Goal: Transaction & Acquisition: Purchase product/service

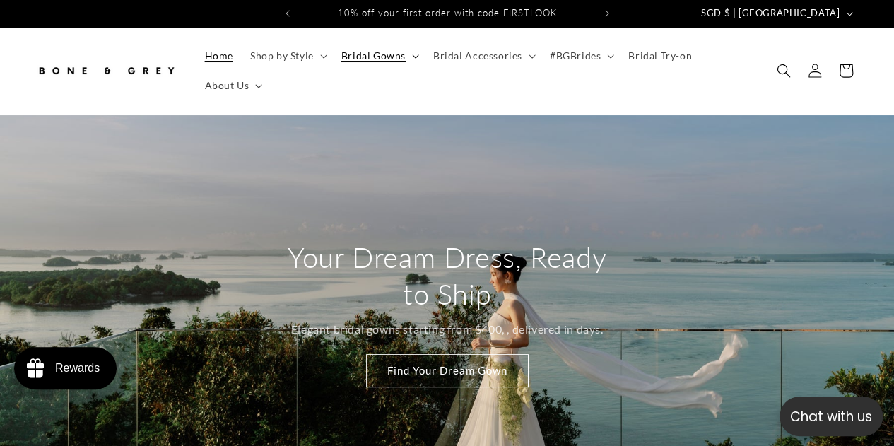
click at [406, 58] on summary "Bridal Gowns" at bounding box center [379, 56] width 92 height 30
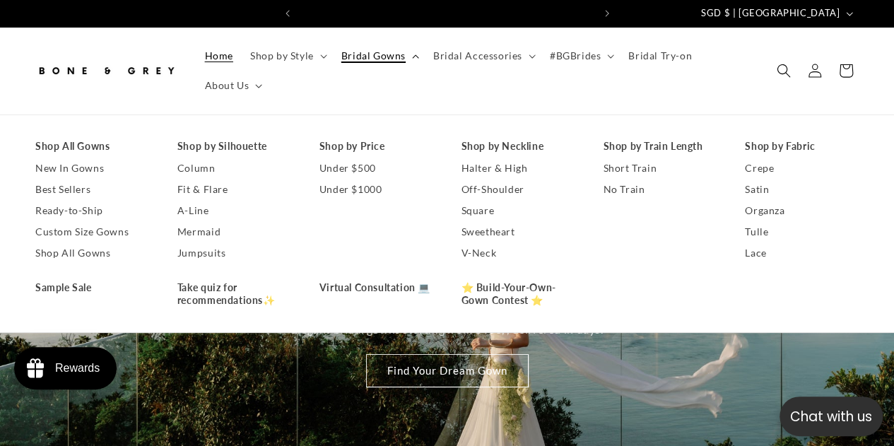
scroll to position [0, 294]
click at [97, 143] on link "Shop All Gowns" at bounding box center [92, 146] width 114 height 21
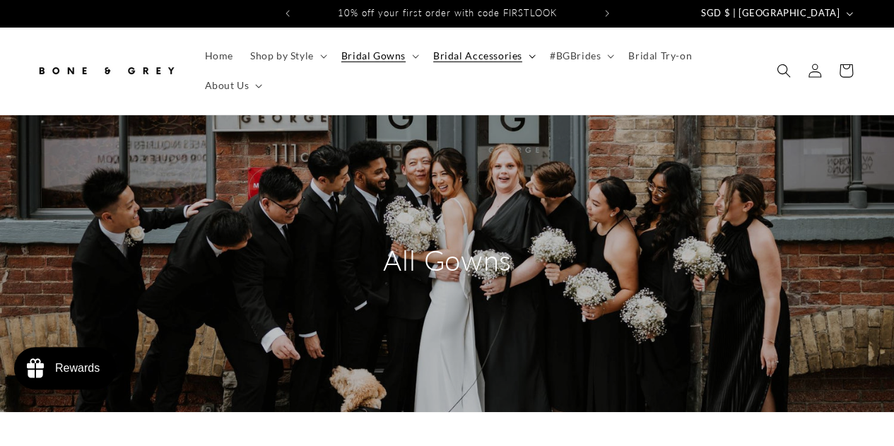
click at [526, 54] on summary "Bridal Accessories" at bounding box center [483, 56] width 117 height 30
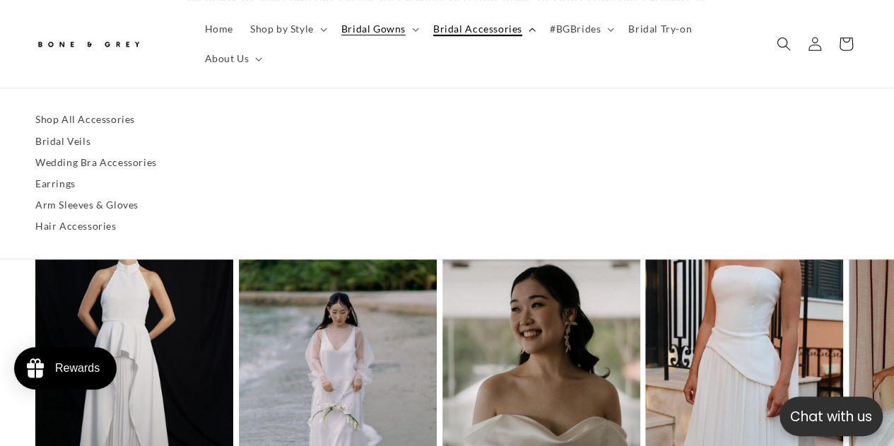
click at [529, 31] on icon at bounding box center [532, 30] width 7 height 4
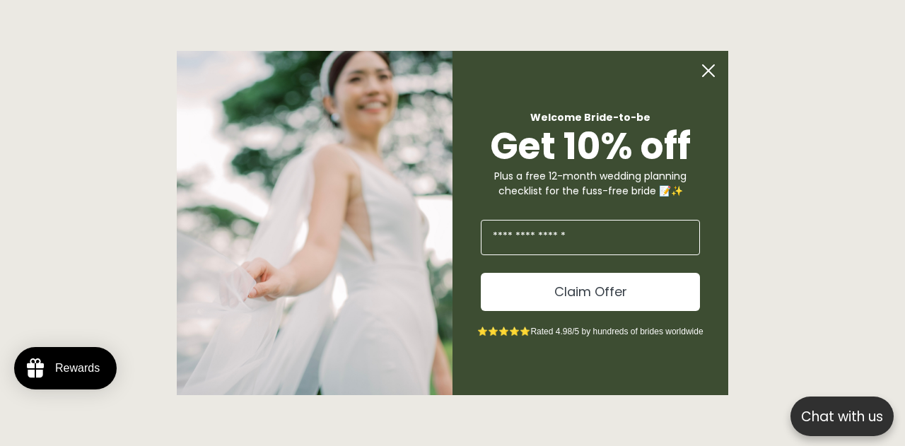
scroll to position [0, 412]
click at [706, 72] on icon "Close dialog" at bounding box center [707, 70] width 11 height 11
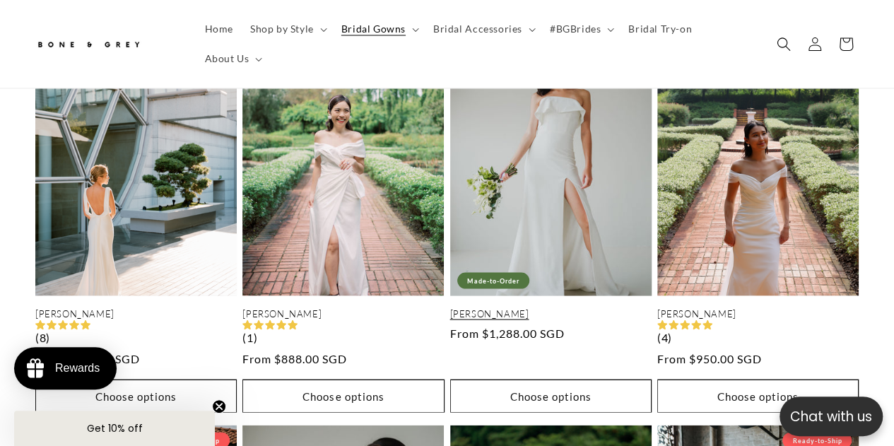
scroll to position [0, 0]
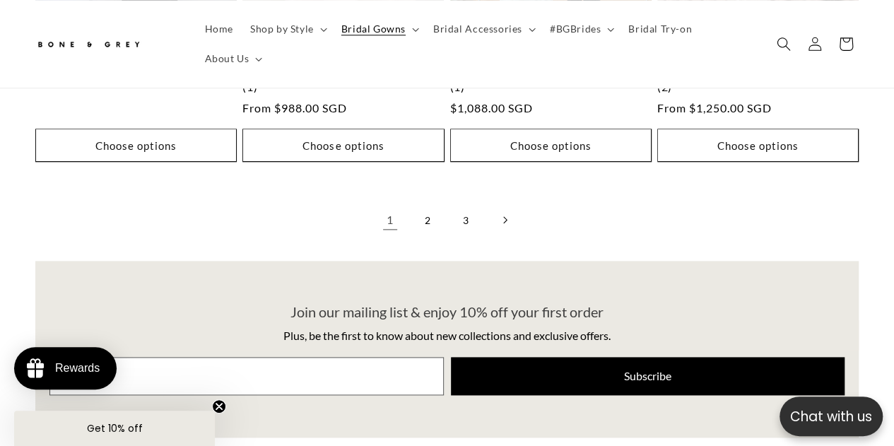
click at [504, 220] on icon "Next page" at bounding box center [504, 220] width 4 height 8
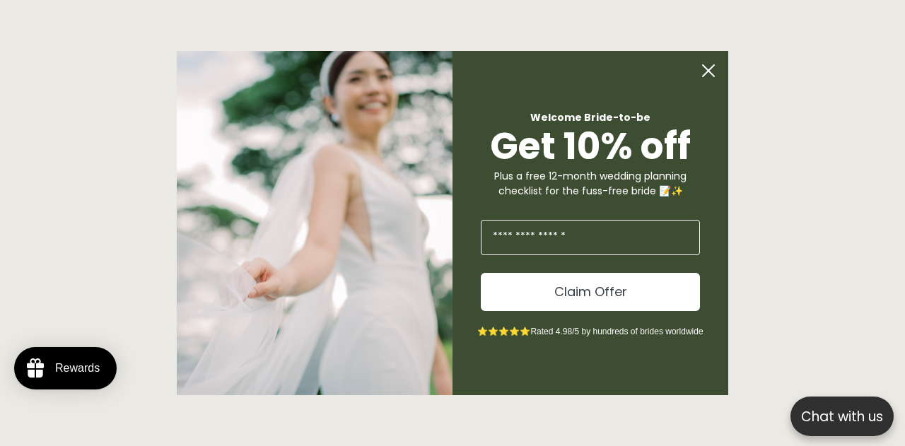
scroll to position [0, 298]
click at [707, 64] on circle "Close dialog" at bounding box center [708, 70] width 27 height 27
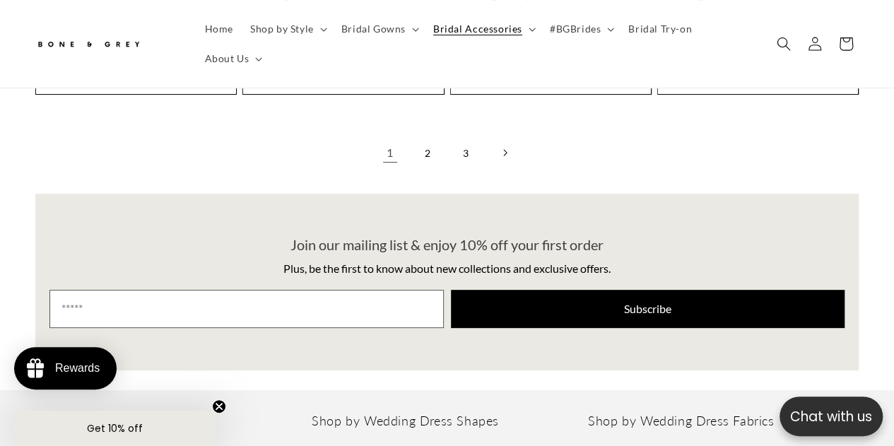
scroll to position [2841, 0]
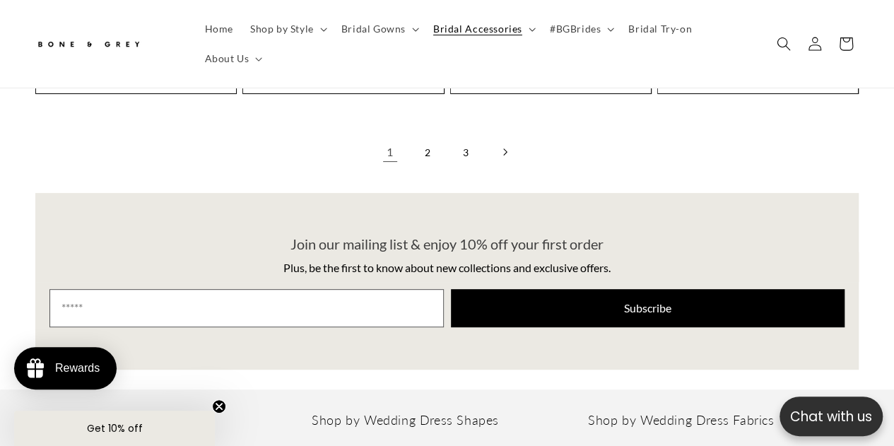
click at [504, 136] on link "Next page" at bounding box center [504, 151] width 31 height 31
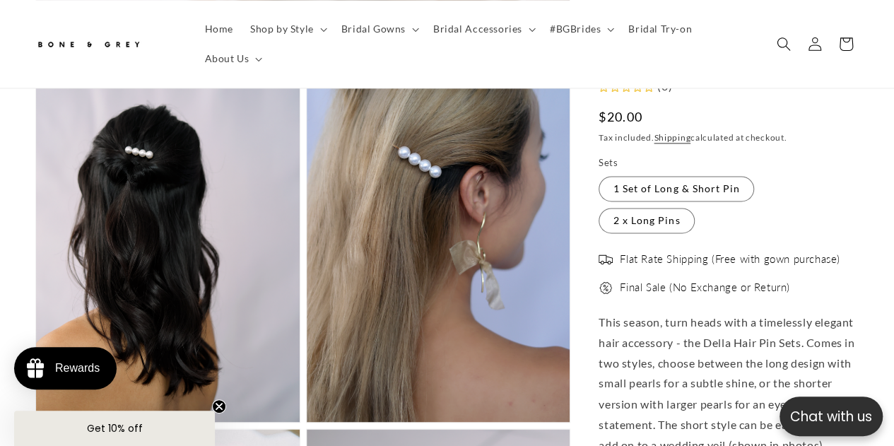
scroll to position [940, 0]
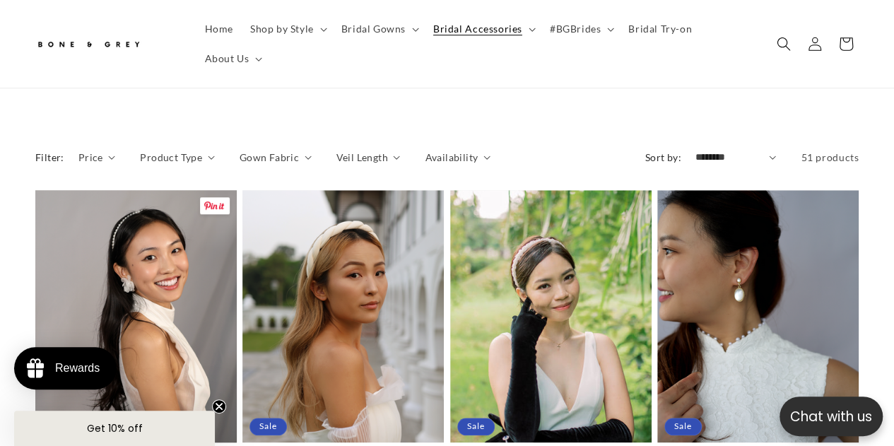
scroll to position [547, 0]
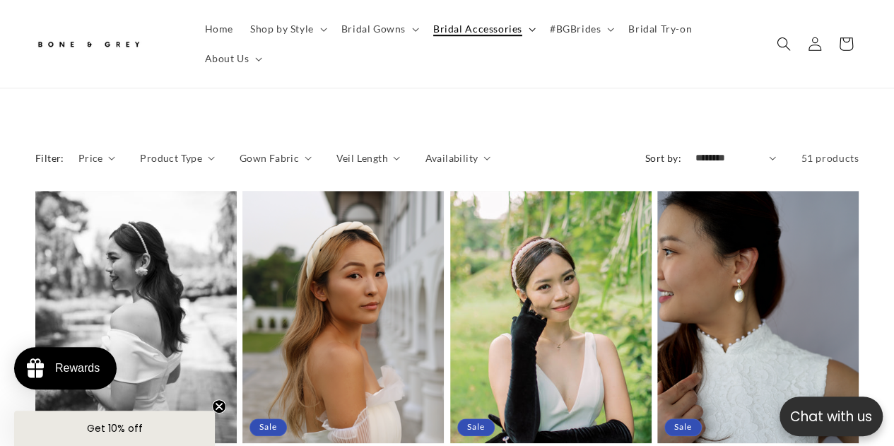
click at [536, 29] on summary "Bridal Accessories" at bounding box center [483, 29] width 117 height 30
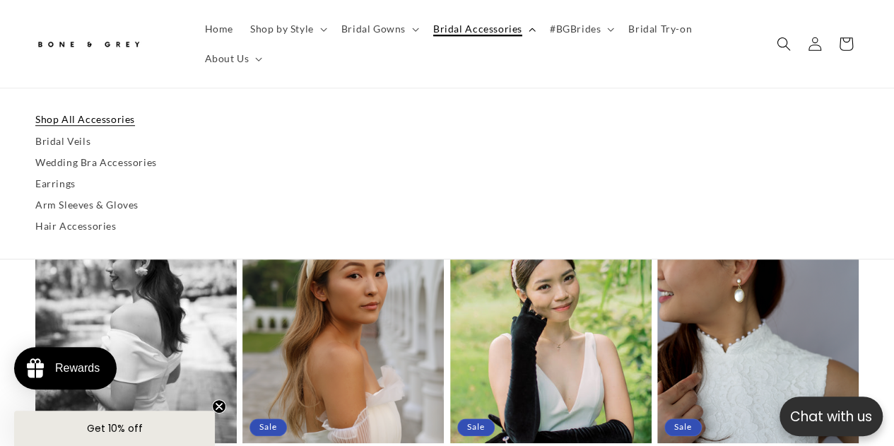
scroll to position [0, 0]
click at [523, 31] on summary "Bridal Accessories" at bounding box center [483, 29] width 117 height 30
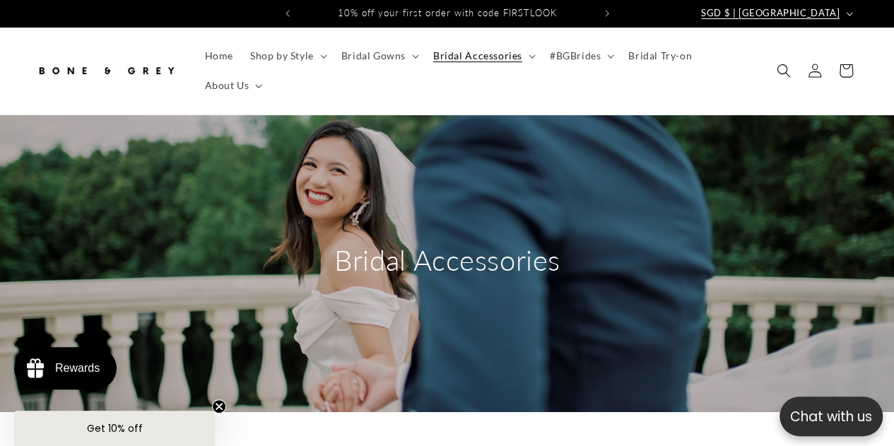
click at [840, 11] on button "SGD $ | [GEOGRAPHIC_DATA]" at bounding box center [776, 13] width 166 height 27
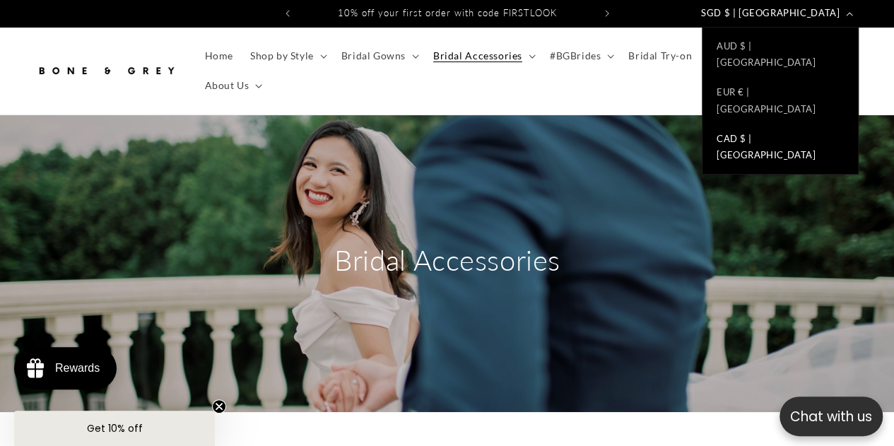
click at [780, 124] on link "CAD $ | Canada" at bounding box center [779, 147] width 155 height 47
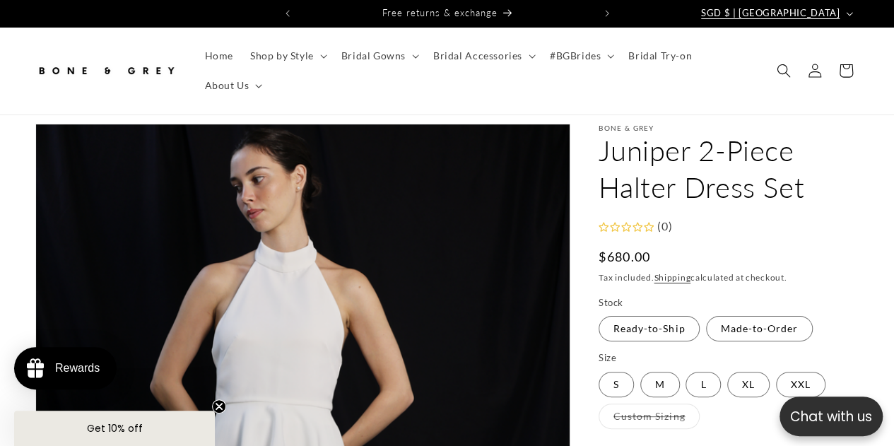
click at [835, 6] on span "SGD $ | [GEOGRAPHIC_DATA]" at bounding box center [770, 13] width 139 height 14
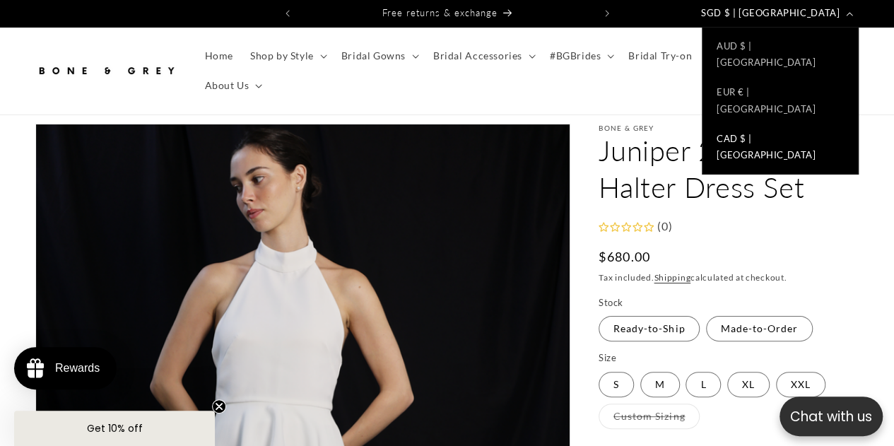
click at [790, 124] on link "CAD $ | [GEOGRAPHIC_DATA]" at bounding box center [779, 147] width 155 height 47
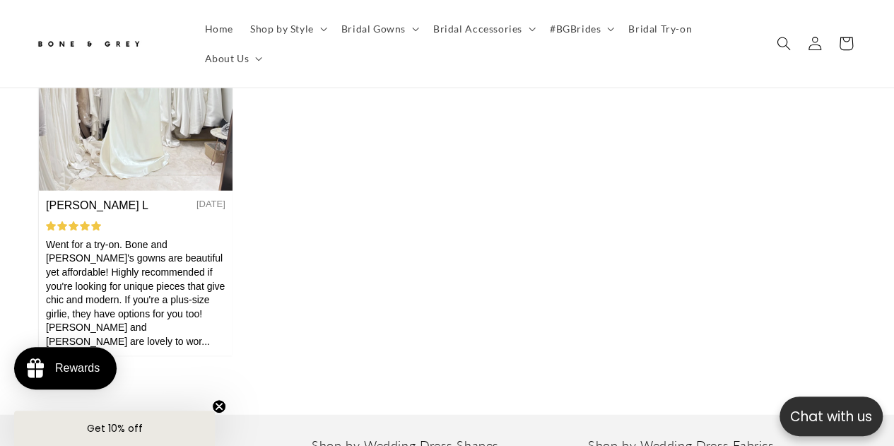
scroll to position [4247, 0]
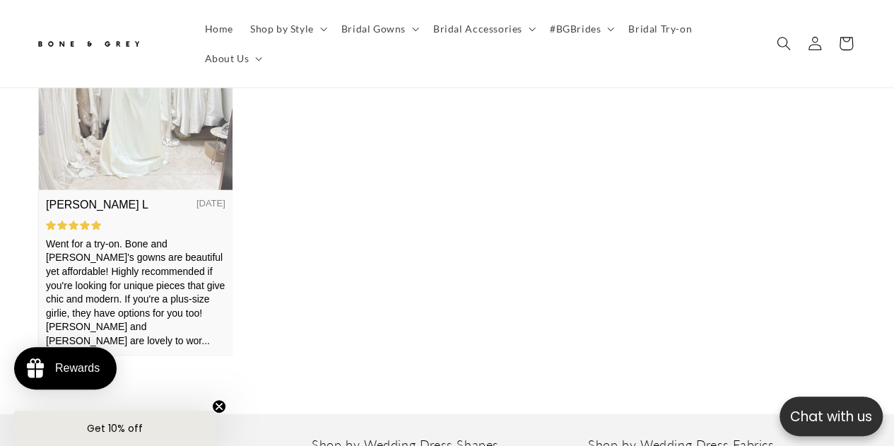
click at [126, 151] on img at bounding box center [136, 62] width 194 height 258
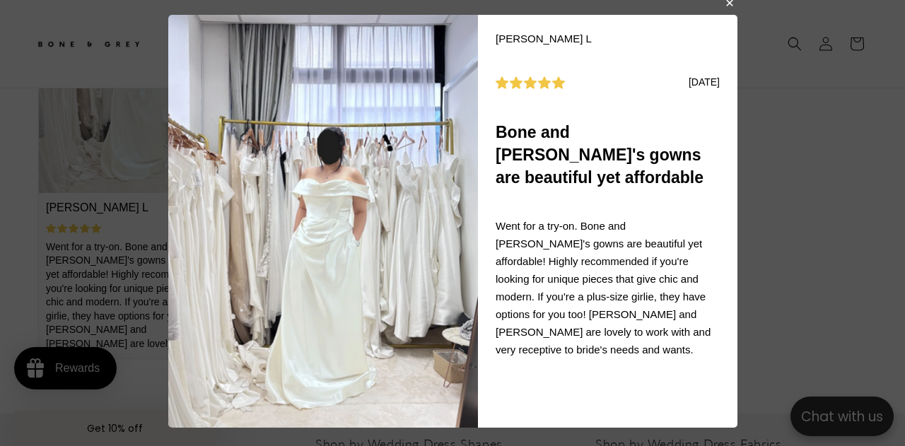
scroll to position [0, 596]
click at [782, 201] on body "Mallory L 08/22/2025 Bone and Grey's gowns are beautiful yet affordable Went fo…" at bounding box center [452, 223] width 905 height 446
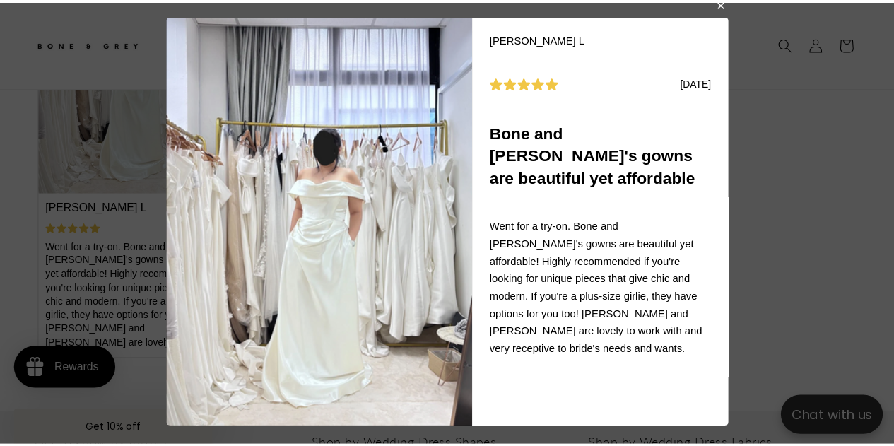
click at [728, 6] on button "button" at bounding box center [728, 4] width 8 height 17
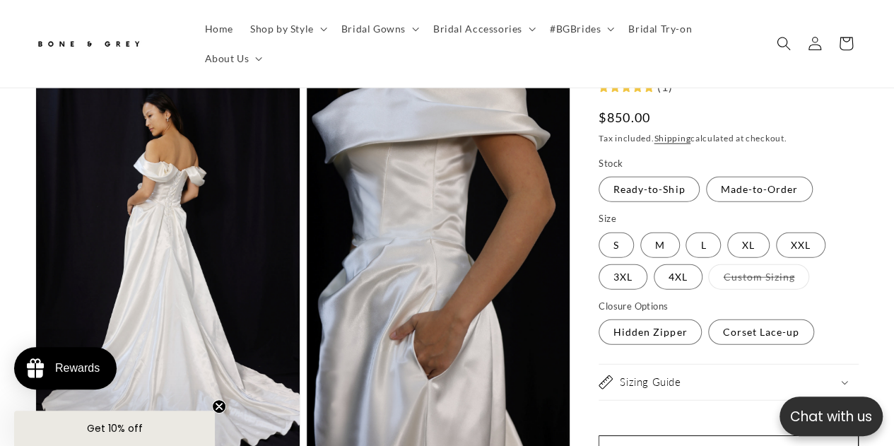
scroll to position [1668, 0]
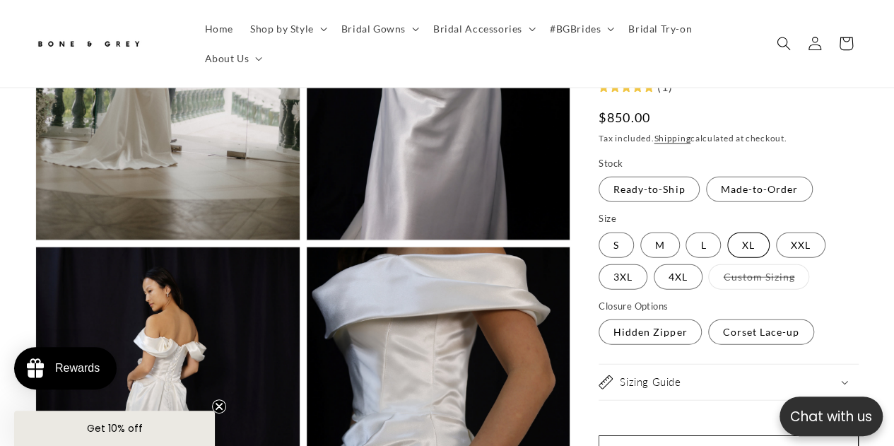
click at [751, 237] on label "XL Variant sold out or unavailable" at bounding box center [748, 244] width 42 height 25
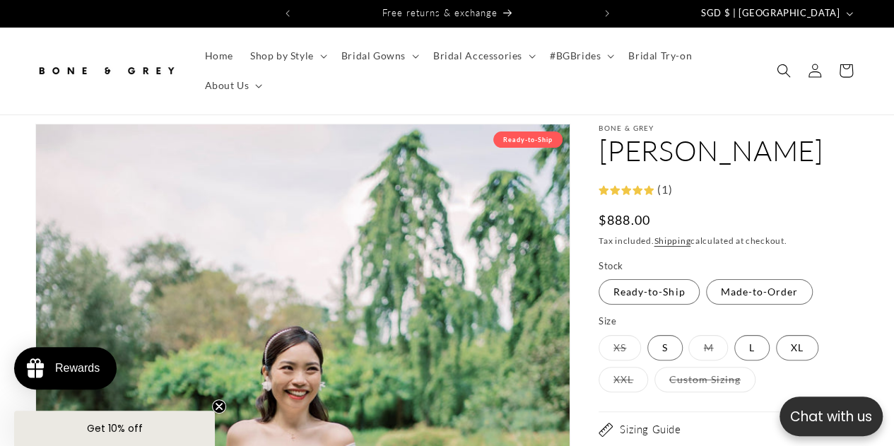
select select "**********"
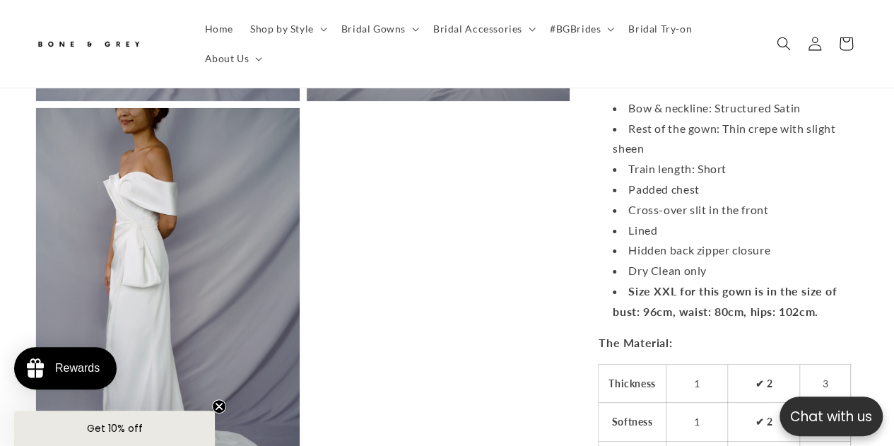
scroll to position [2539, 0]
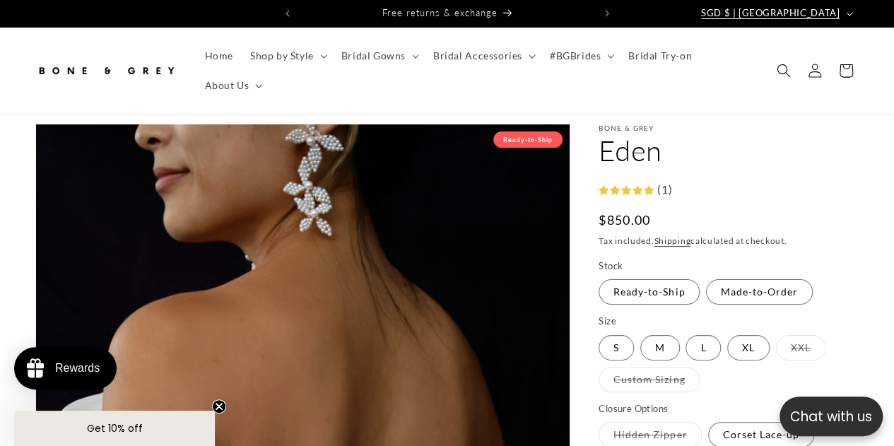
click at [810, 13] on span "SGD $ | [GEOGRAPHIC_DATA]" at bounding box center [770, 13] width 139 height 14
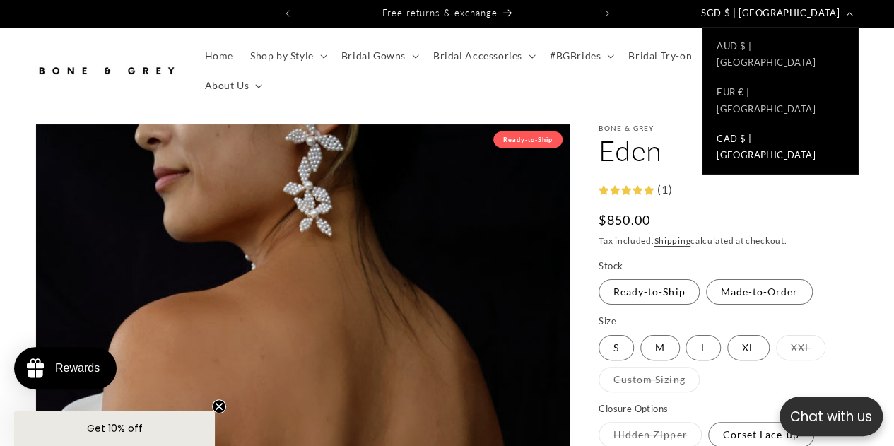
click at [784, 124] on link "CAD $ | Canada" at bounding box center [779, 147] width 155 height 47
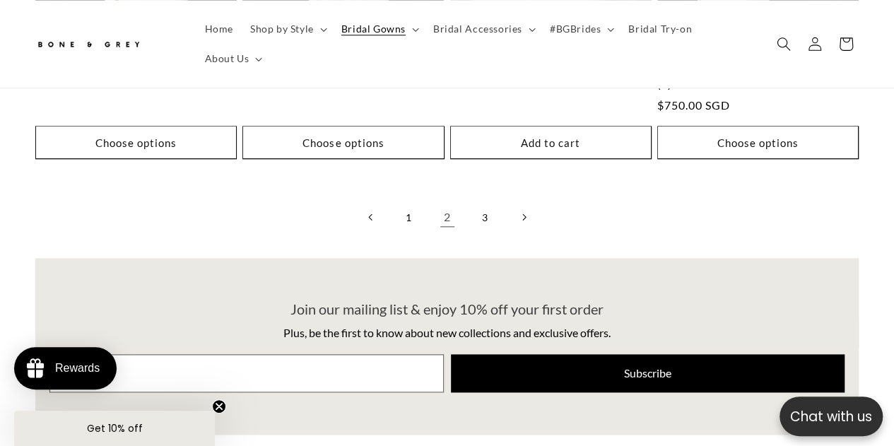
scroll to position [3452, 0]
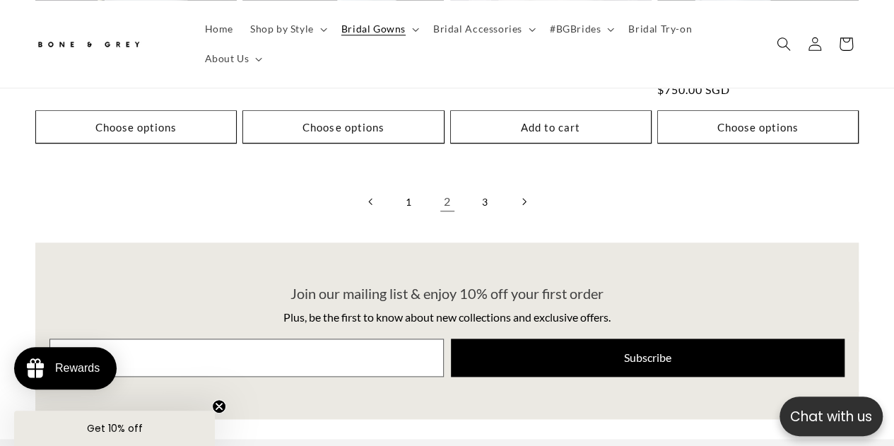
click at [523, 199] on icon "Next page" at bounding box center [524, 201] width 4 height 7
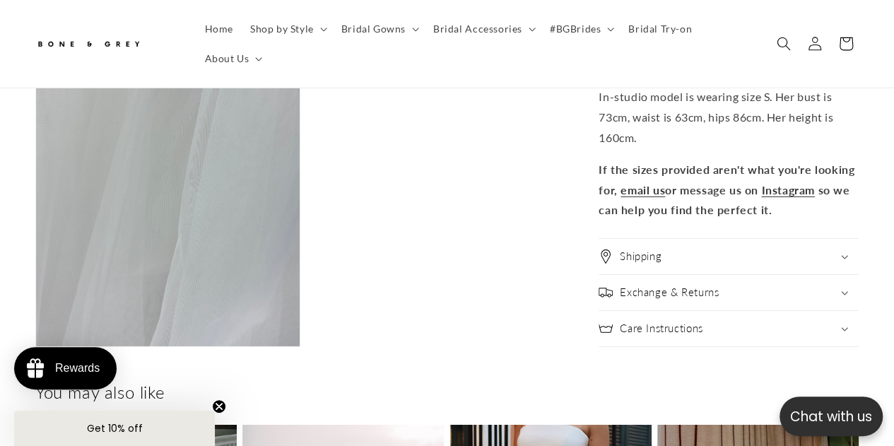
scroll to position [2253, 0]
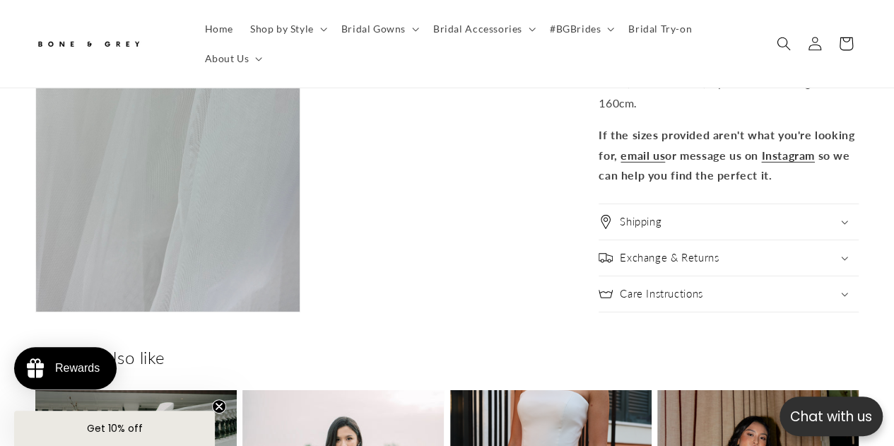
click at [748, 220] on div "Shipping" at bounding box center [729, 222] width 260 height 14
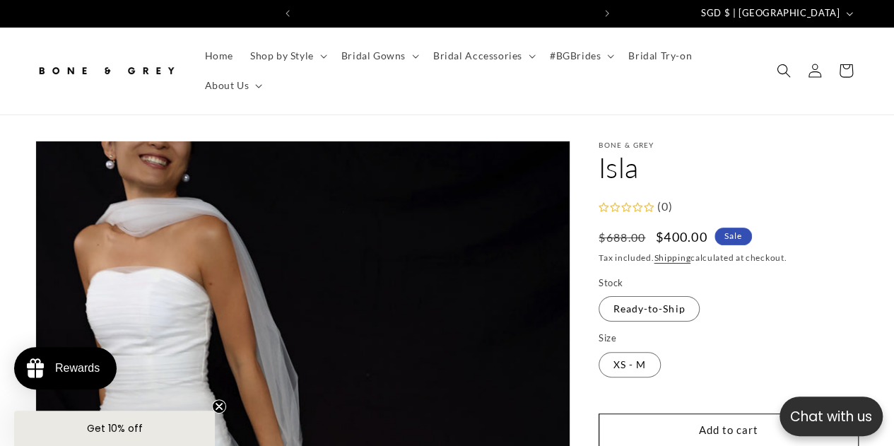
scroll to position [0, 0]
click at [823, 15] on span "SGD $ | [GEOGRAPHIC_DATA]" at bounding box center [770, 13] width 139 height 14
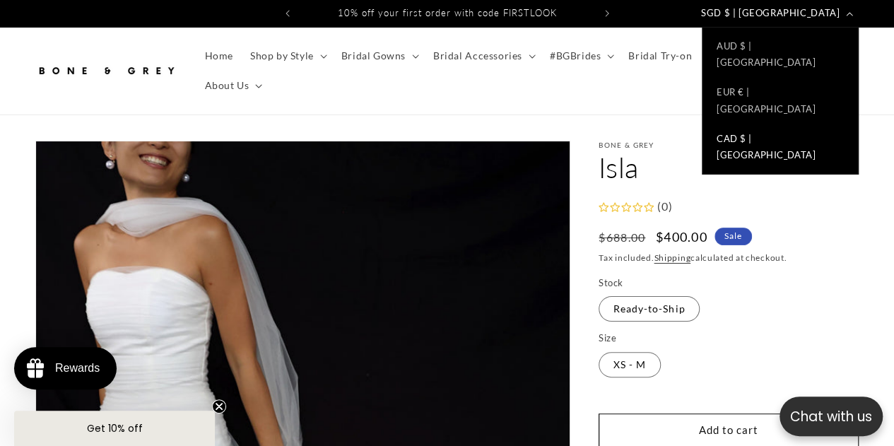
click at [771, 124] on link "CAD $ | Canada" at bounding box center [779, 147] width 155 height 47
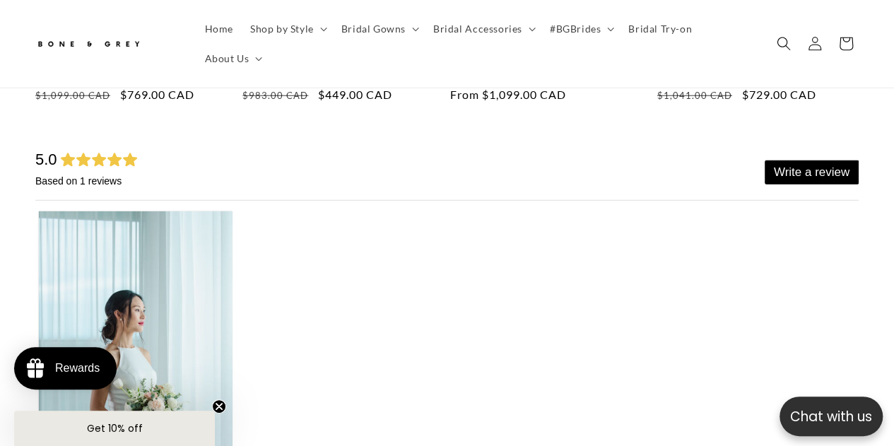
scroll to position [4627, 0]
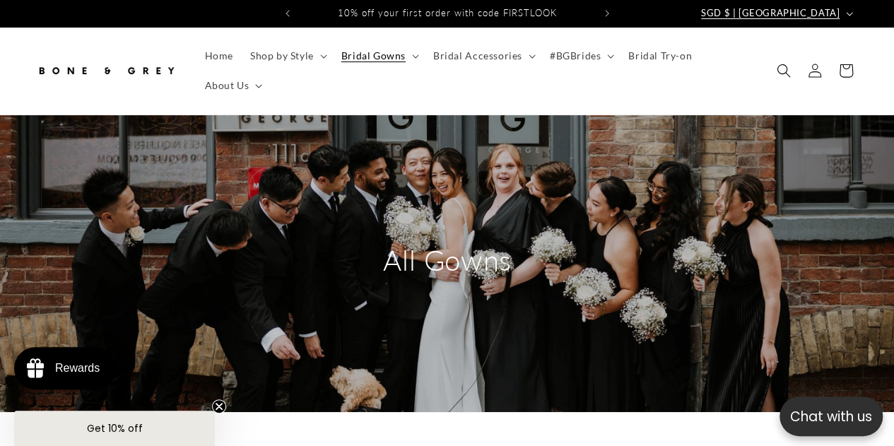
click at [774, 16] on span "SGD $ | Singapore" at bounding box center [770, 13] width 139 height 14
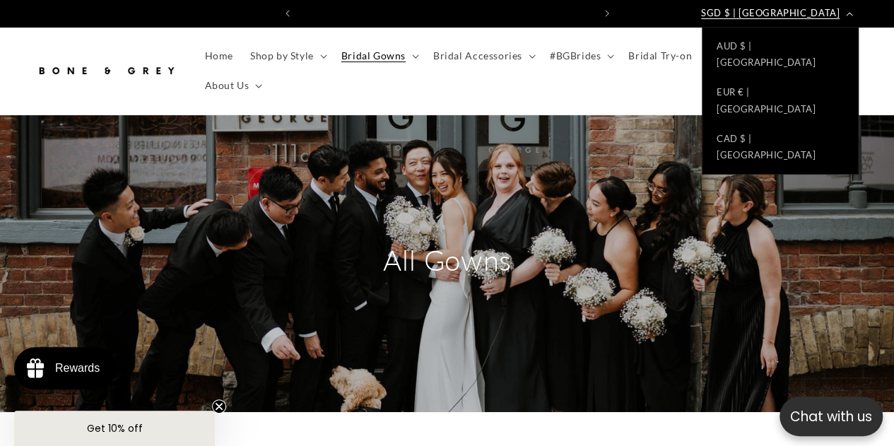
scroll to position [0, 294]
click at [786, 124] on link "CAD $ | Canada" at bounding box center [779, 147] width 155 height 47
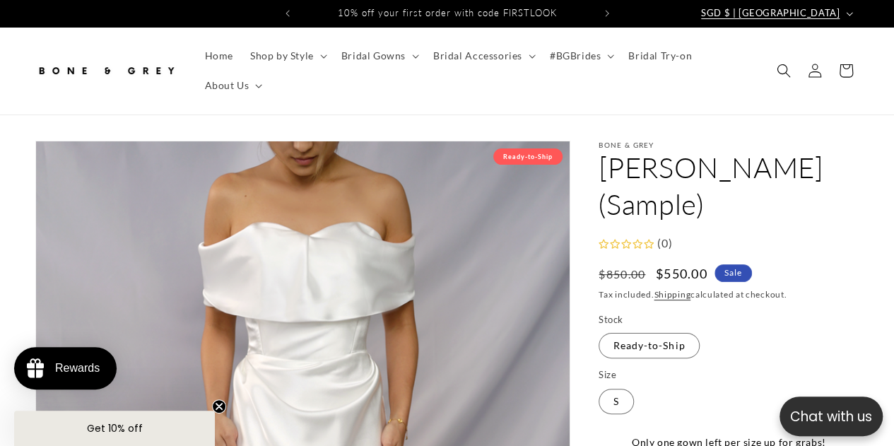
click at [827, 16] on span "SGD $ | Singapore" at bounding box center [770, 13] width 139 height 14
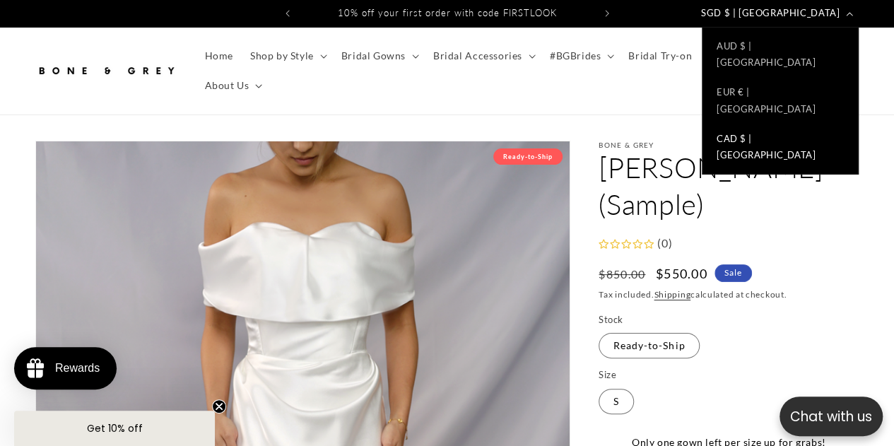
click at [777, 124] on link "CAD $ | Canada" at bounding box center [779, 147] width 155 height 47
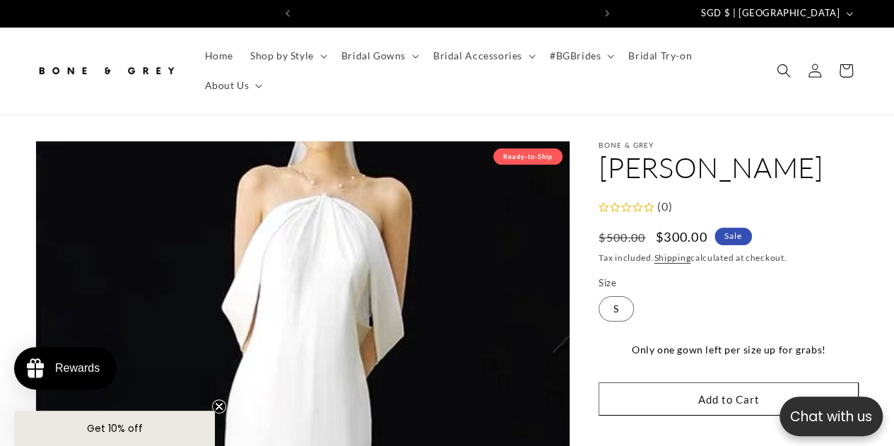
select select "**********"
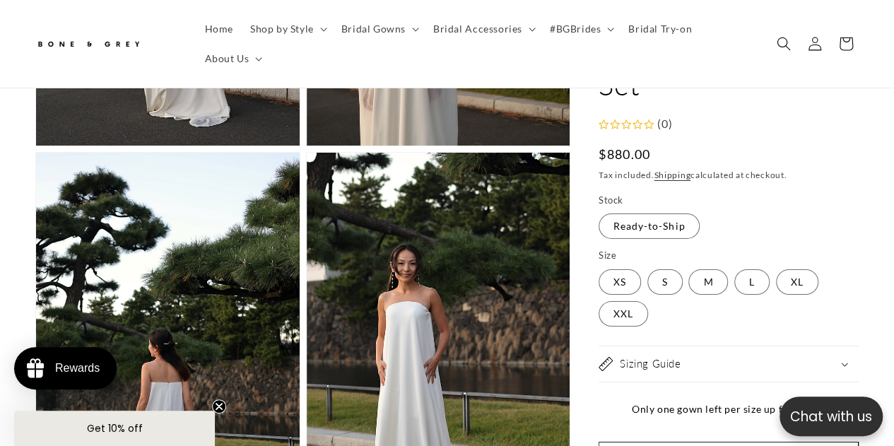
scroll to position [2464, 0]
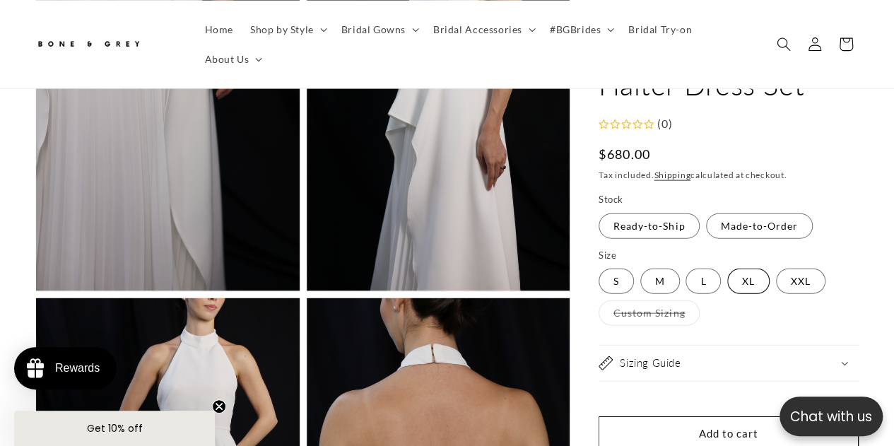
click at [753, 282] on label "XL Variant sold out or unavailable" at bounding box center [748, 281] width 42 height 25
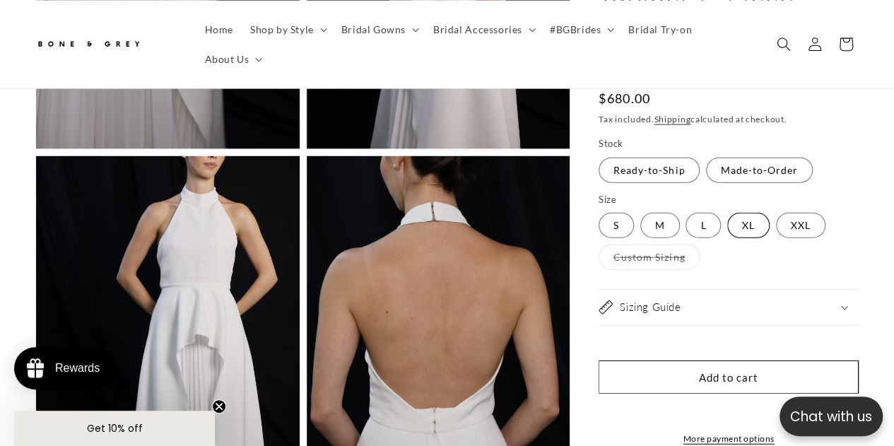
click at [753, 300] on div "Sizing Guide" at bounding box center [729, 307] width 260 height 14
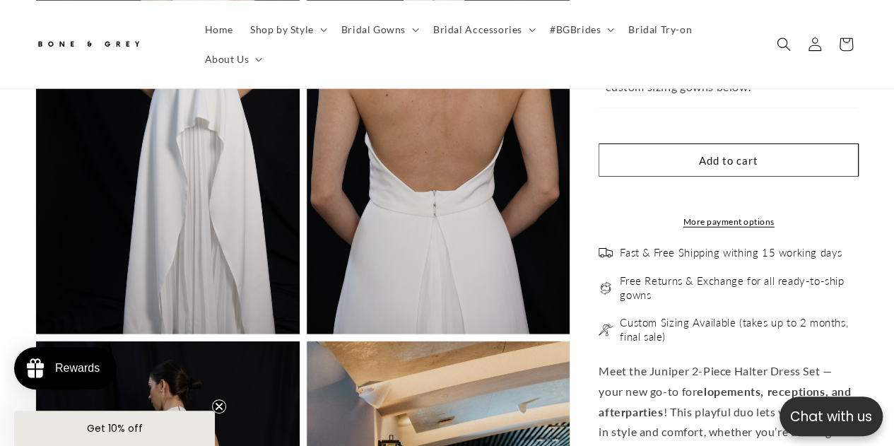
scroll to position [1823, 0]
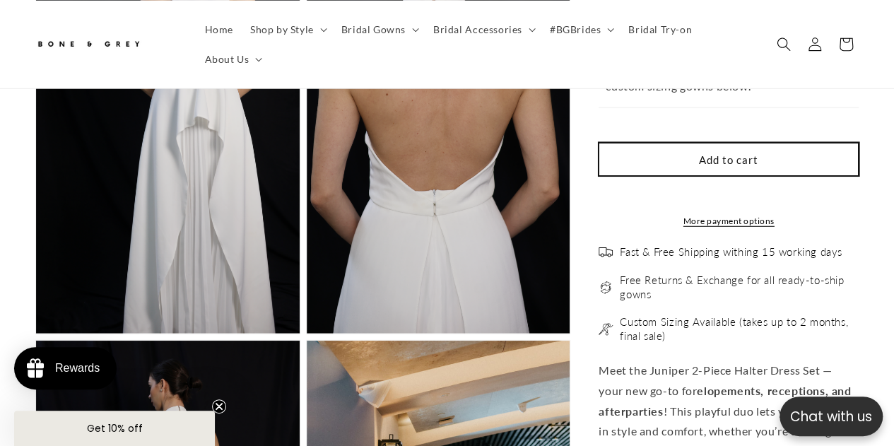
click at [770, 143] on button "Add to cart" at bounding box center [729, 159] width 260 height 33
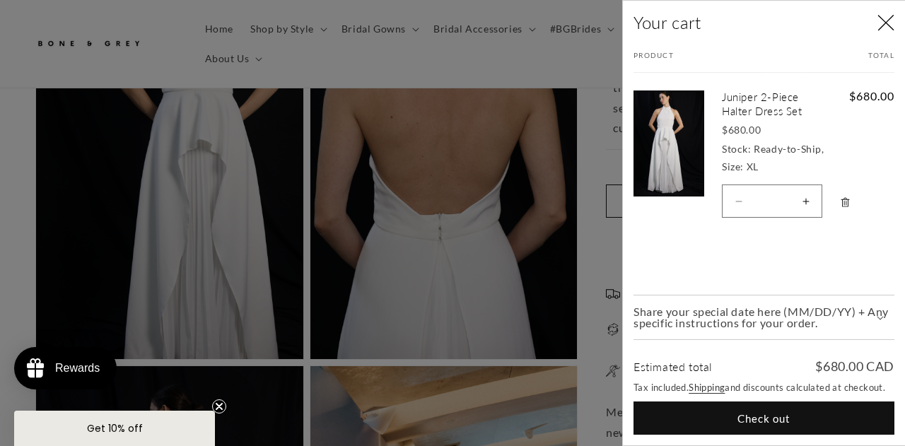
scroll to position [0, 0]
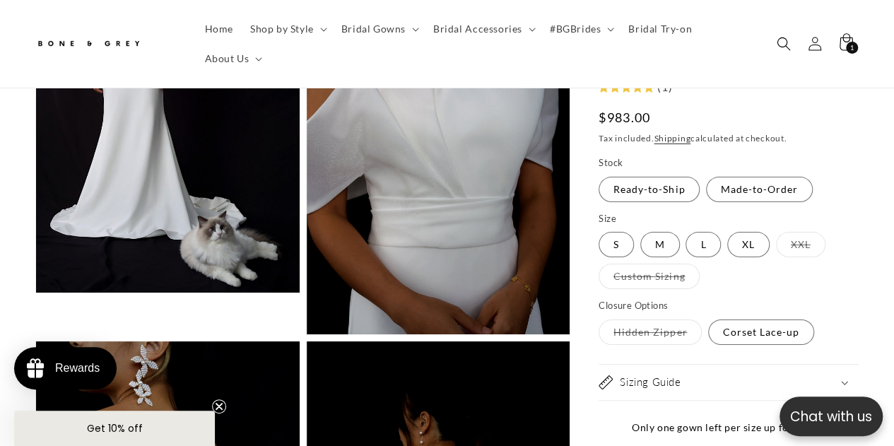
click at [731, 382] on div "Sizing Guide" at bounding box center [729, 382] width 260 height 14
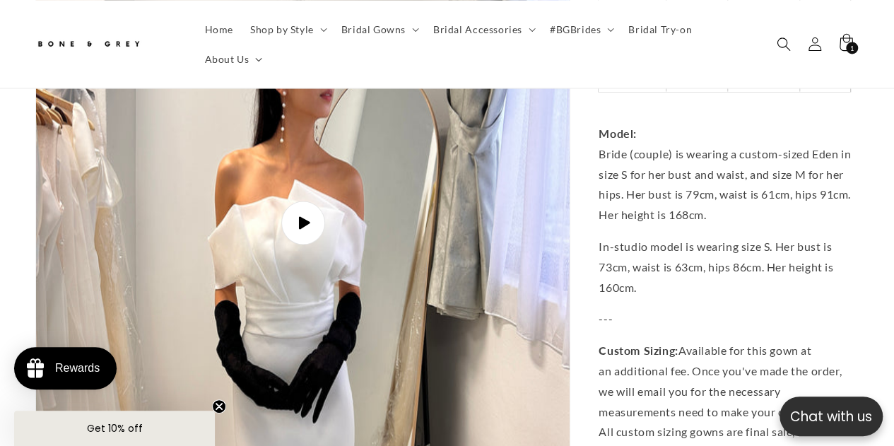
scroll to position [4048, 0]
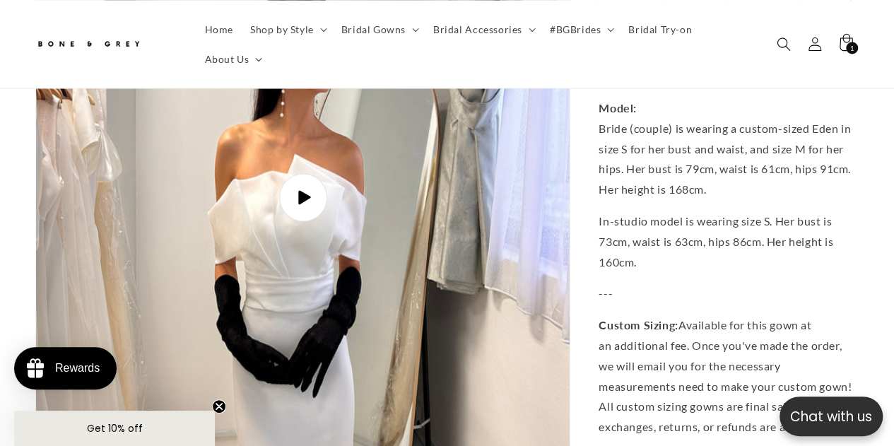
click at [304, 191] on icon "Gallery Viewer" at bounding box center [304, 198] width 12 height 14
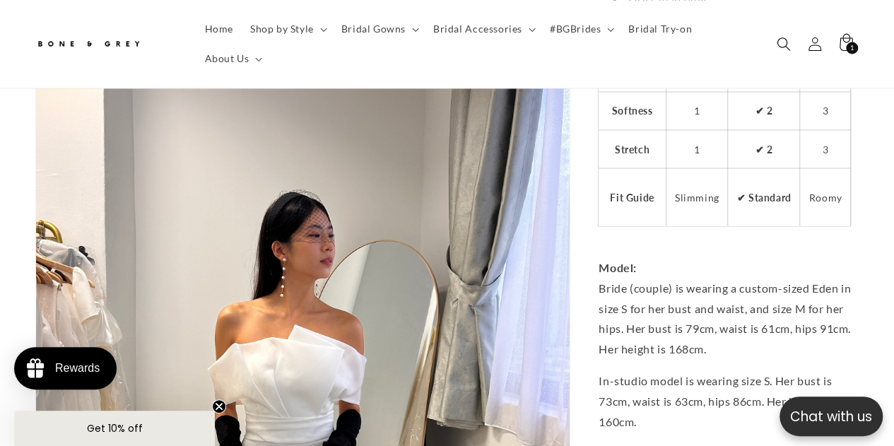
scroll to position [0, 587]
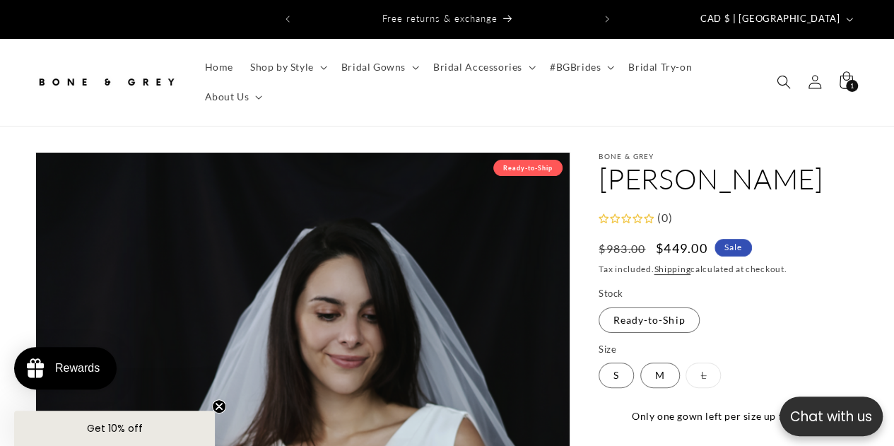
select select "**********"
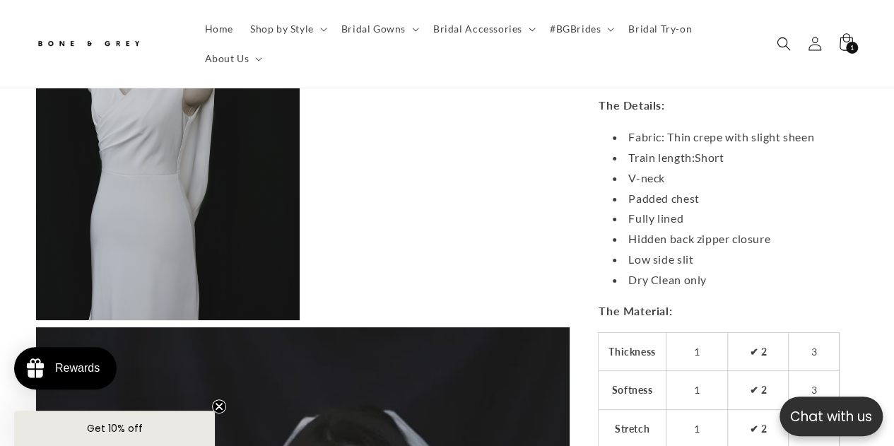
scroll to position [2659, 0]
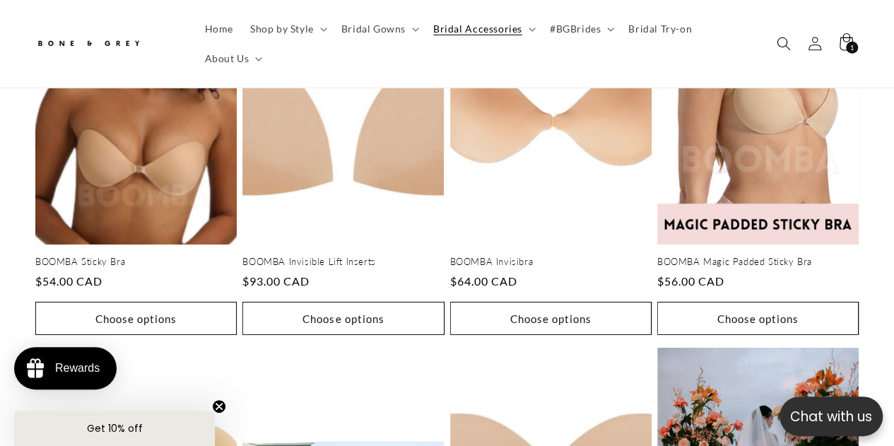
scroll to position [2260, 0]
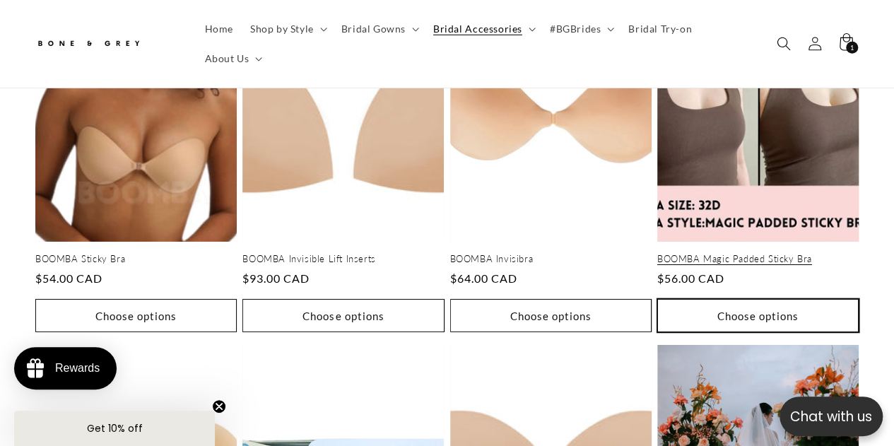
click at [753, 299] on button "Choose options" at bounding box center [757, 315] width 201 height 33
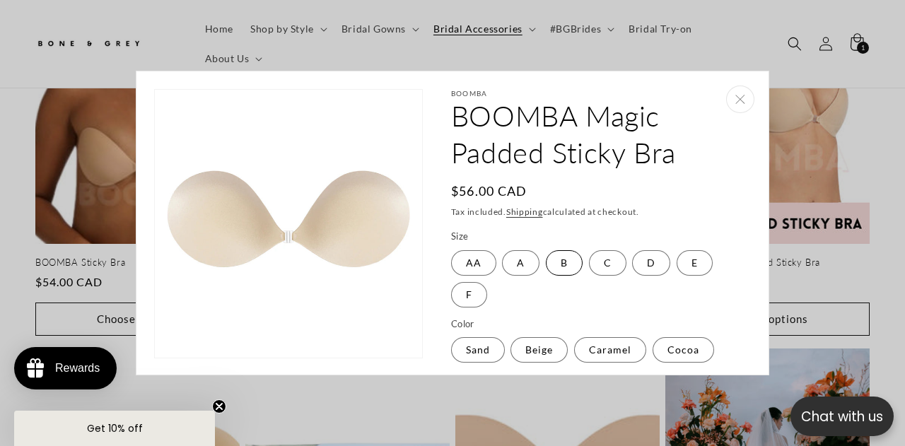
scroll to position [0, 298]
click at [599, 265] on label "C Variant sold out or unavailable" at bounding box center [607, 262] width 37 height 25
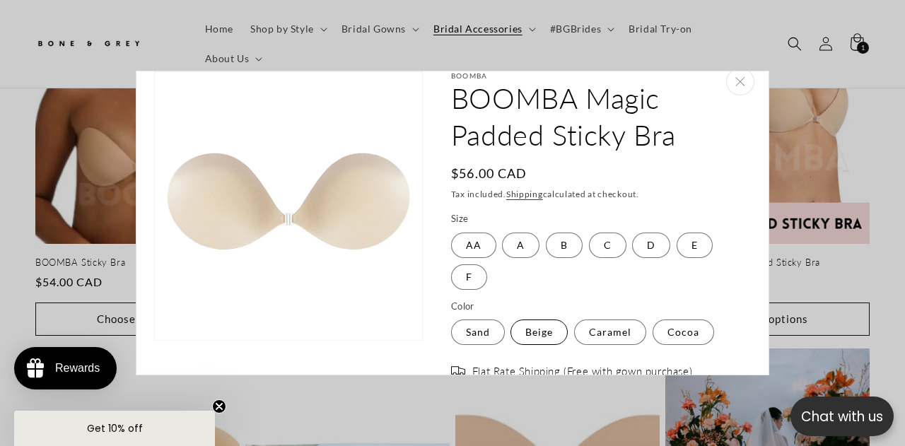
click at [549, 329] on label "Beige Variant sold out or unavailable" at bounding box center [538, 331] width 57 height 25
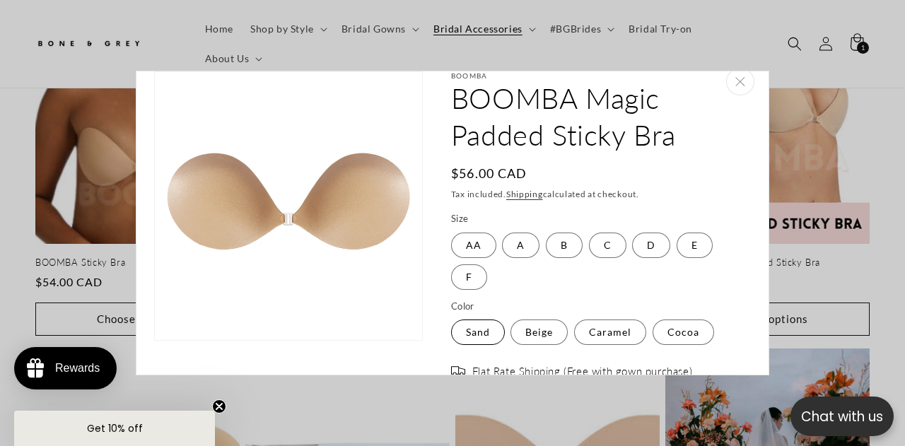
scroll to position [0, 596]
click at [478, 325] on label "Sand Variant sold out or unavailable" at bounding box center [478, 331] width 54 height 25
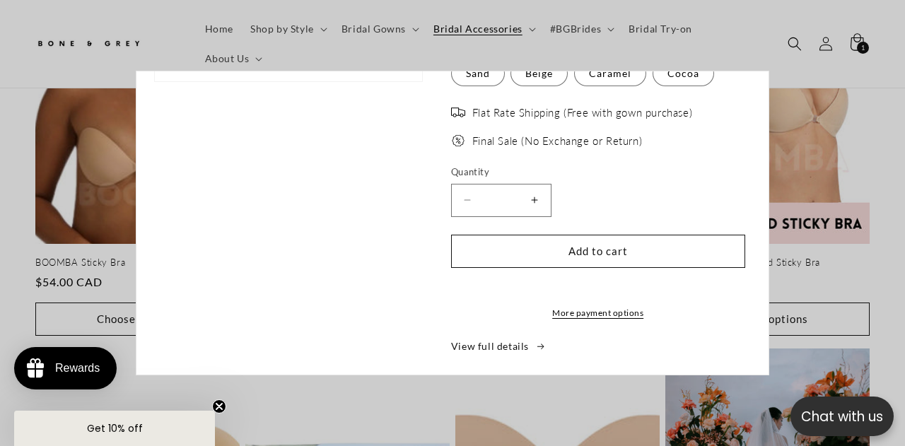
scroll to position [295, 0]
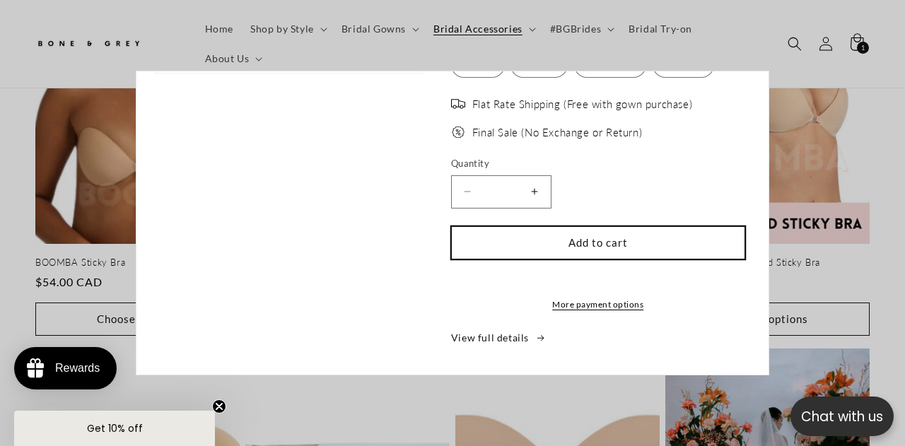
click at [653, 226] on button "Add to cart" at bounding box center [598, 242] width 294 height 33
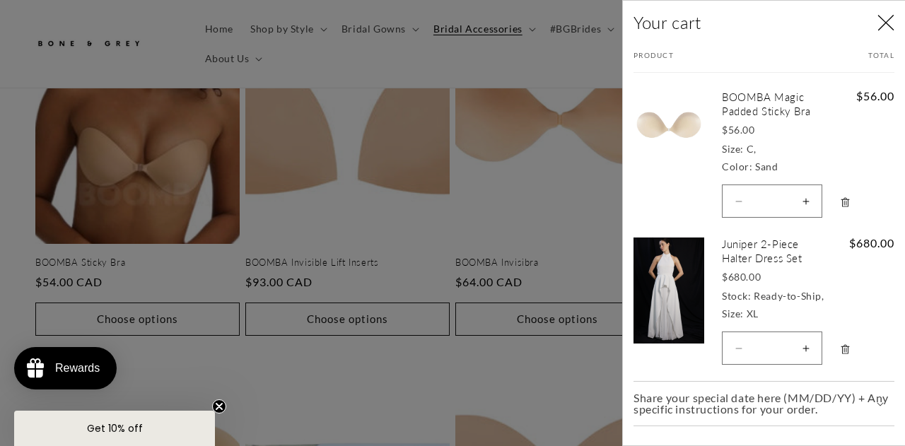
scroll to position [0, 596]
click at [562, 124] on div at bounding box center [452, 223] width 905 height 446
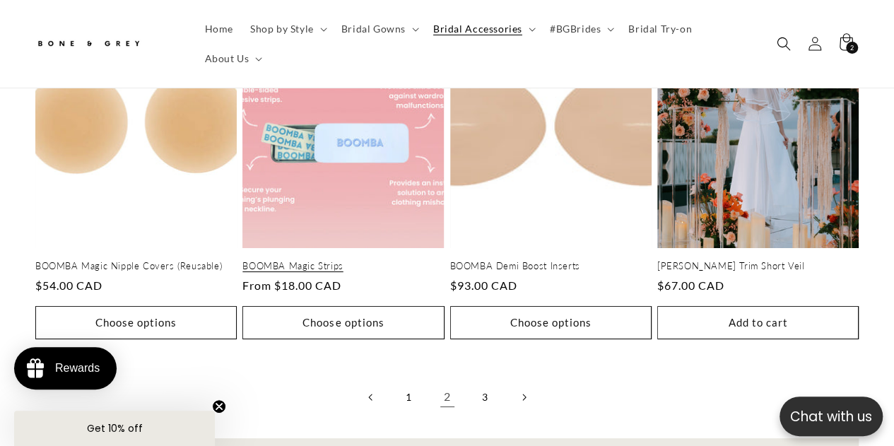
scroll to position [0, 587]
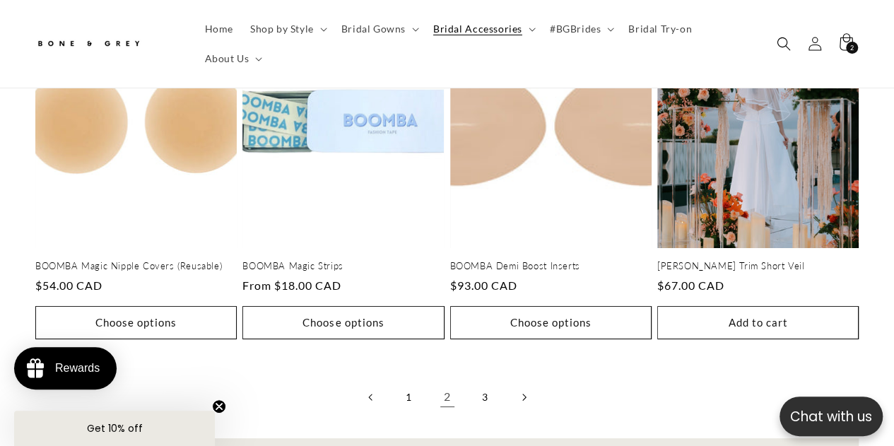
click at [519, 382] on link "Next page" at bounding box center [523, 397] width 31 height 31
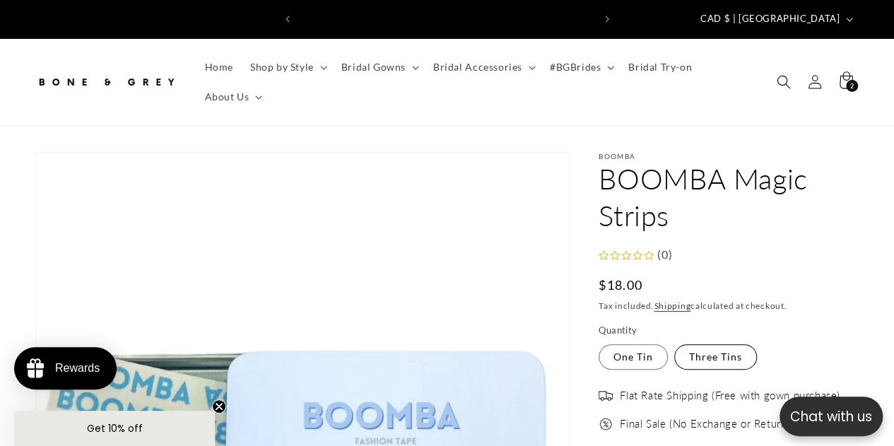
scroll to position [0, 587]
click at [711, 350] on label "Three Tins Variant sold out or unavailable" at bounding box center [715, 356] width 83 height 25
click at [640, 346] on label "One Tin Variant sold out or unavailable" at bounding box center [633, 356] width 69 height 25
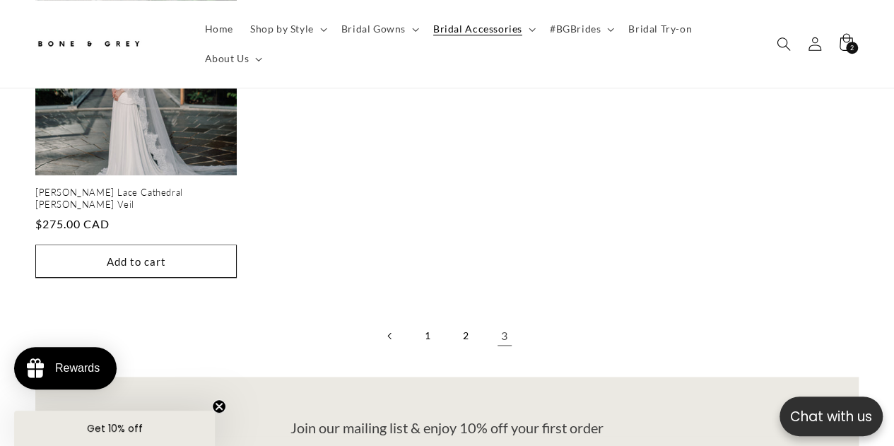
scroll to position [827, 0]
click at [430, 319] on link "1" at bounding box center [428, 334] width 31 height 31
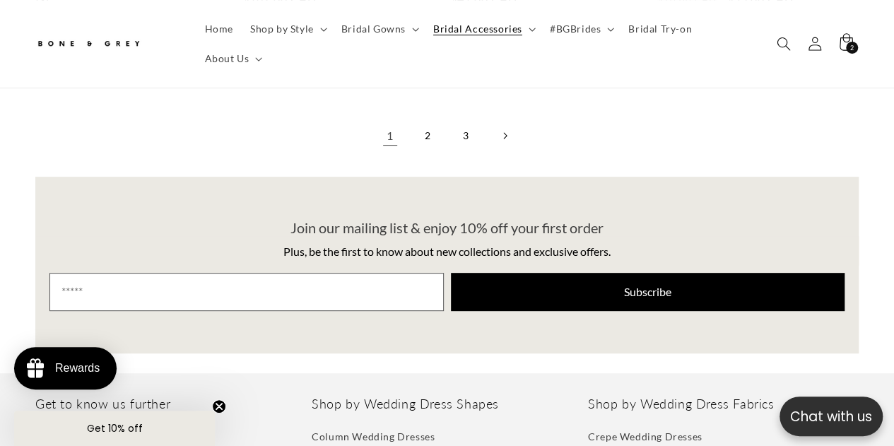
scroll to position [0, 294]
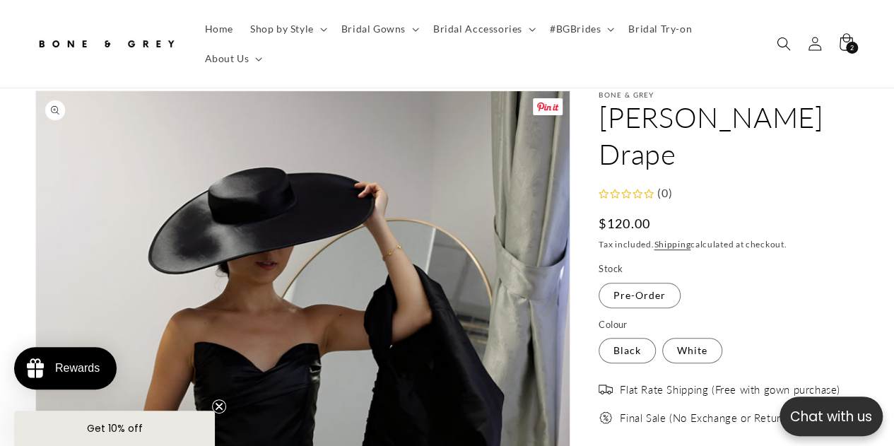
scroll to position [62, 0]
click at [695, 337] on label "White Variant sold out or unavailable" at bounding box center [692, 349] width 60 height 25
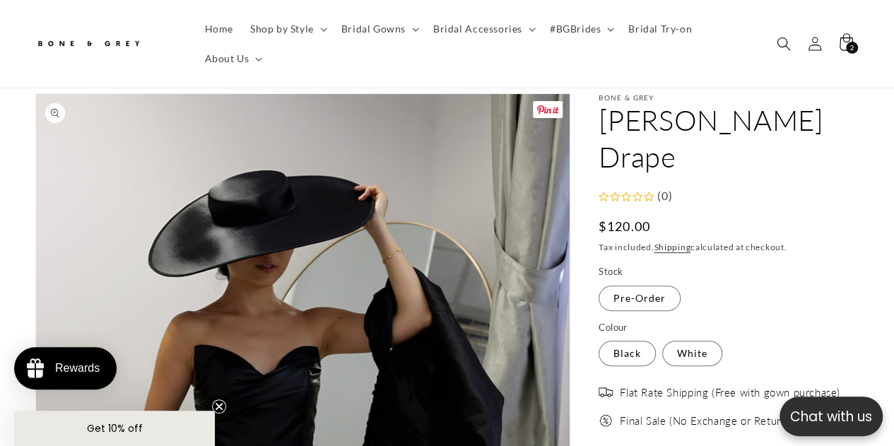
scroll to position [56, 0]
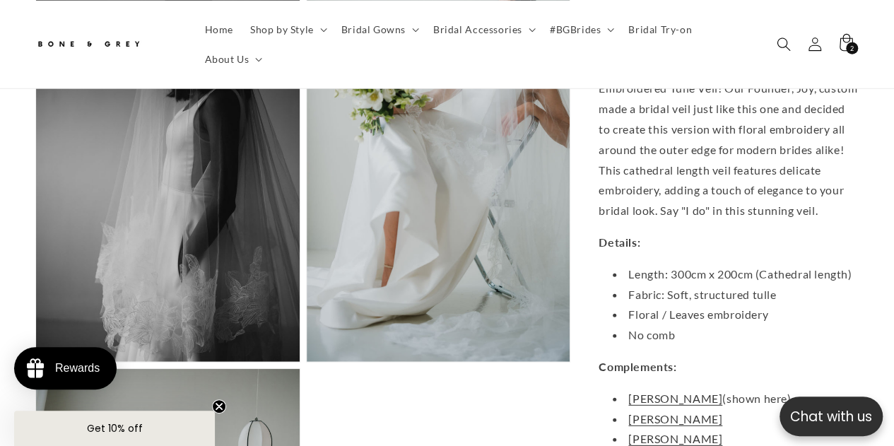
scroll to position [1813, 0]
